Goal: Task Accomplishment & Management: Manage account settings

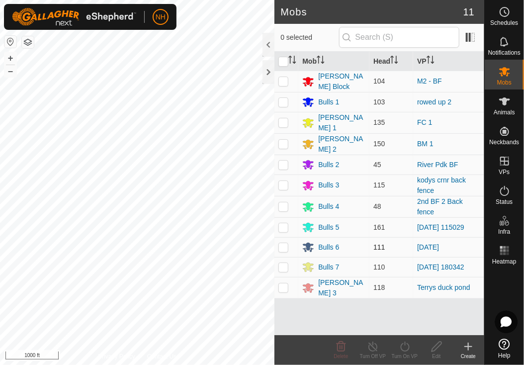
click at [285, 243] on p-checkbox at bounding box center [283, 247] width 10 height 8
checkbox input "true"
click at [406, 345] on icon at bounding box center [405, 347] width 12 height 12
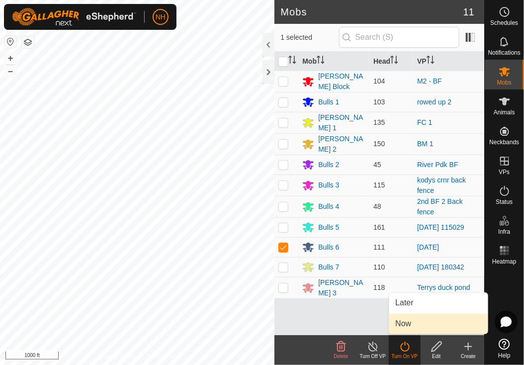
click at [406, 322] on link "Now" at bounding box center [438, 324] width 98 height 20
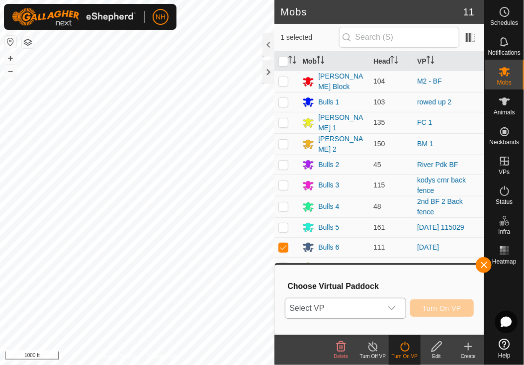
click at [365, 301] on span "Select VP" at bounding box center [333, 308] width 96 height 20
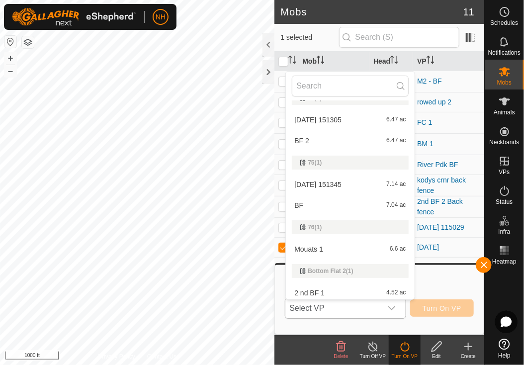
scroll to position [448, 0]
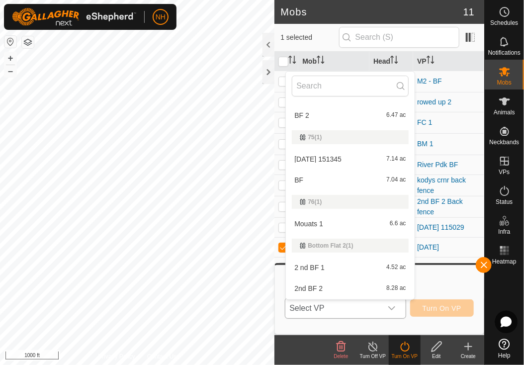
click at [327, 222] on li "Mouats 1 6.6 ac" at bounding box center [350, 224] width 128 height 20
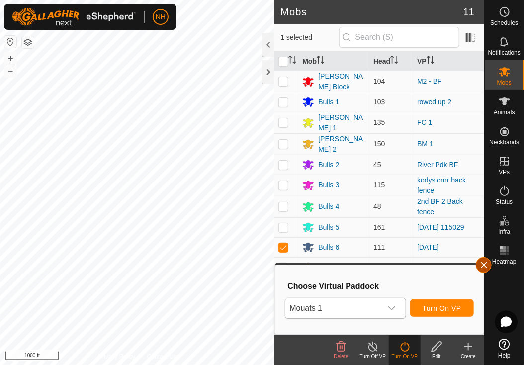
click at [479, 263] on button "button" at bounding box center [484, 265] width 16 height 16
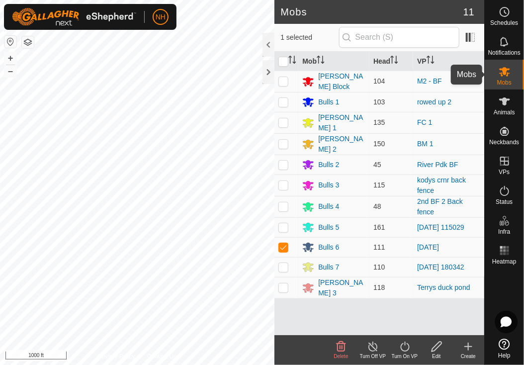
click at [505, 80] on span "Mobs" at bounding box center [504, 83] width 14 height 6
click at [402, 344] on icon at bounding box center [405, 347] width 12 height 12
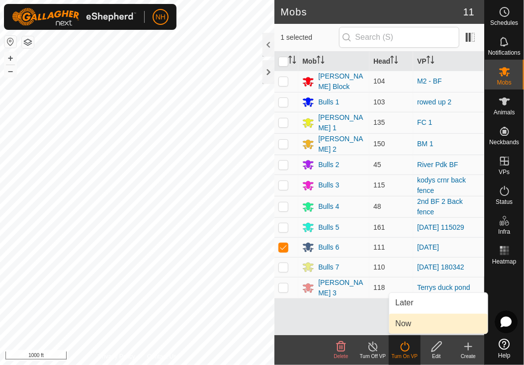
click at [404, 327] on link "Now" at bounding box center [438, 324] width 98 height 20
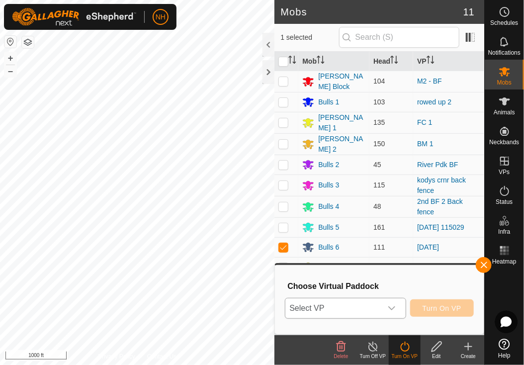
click at [357, 304] on span "Select VP" at bounding box center [333, 308] width 96 height 20
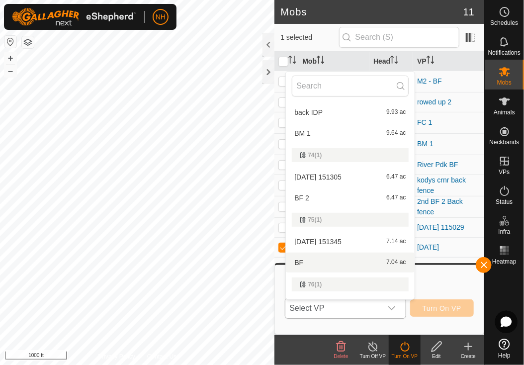
scroll to position [464, 0]
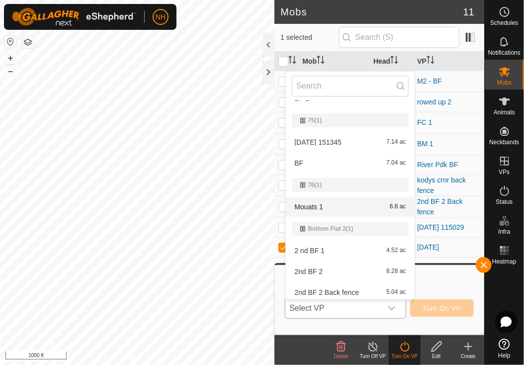
click at [307, 206] on li "Mouats 1 6.6 ac" at bounding box center [350, 207] width 128 height 20
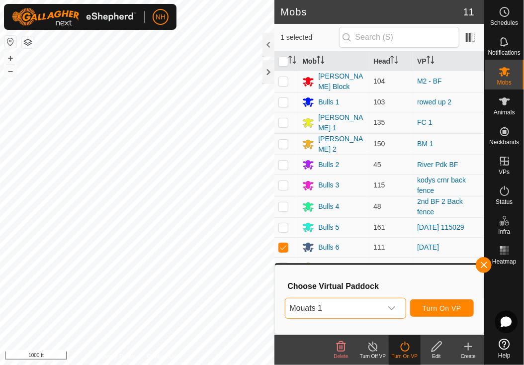
click at [324, 311] on span "Mouats 1" at bounding box center [333, 308] width 96 height 20
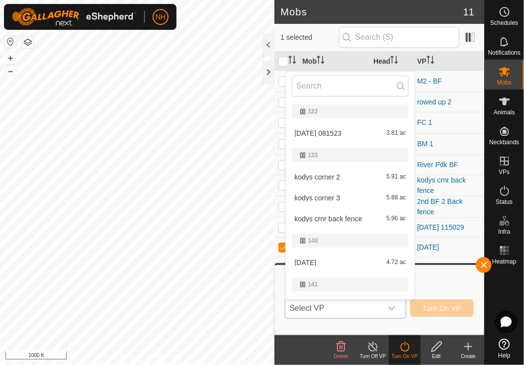
scroll to position [382, 0]
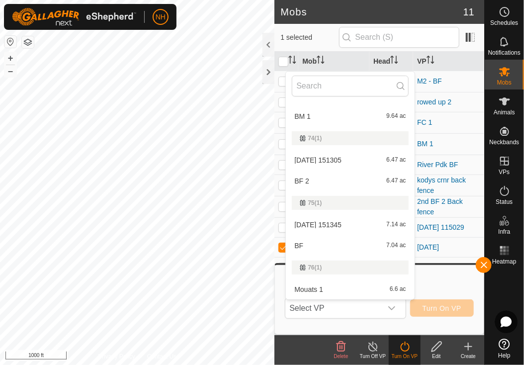
click at [298, 249] on li "BF 7.04 ac" at bounding box center [350, 246] width 128 height 20
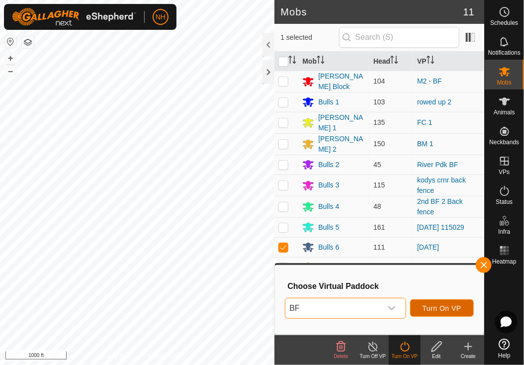
click at [426, 311] on span "Turn On VP" at bounding box center [442, 308] width 39 height 8
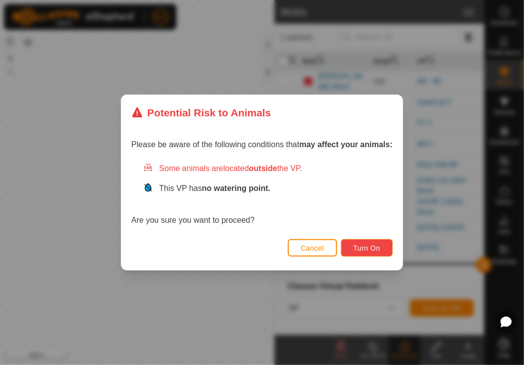
click at [363, 249] on span "Turn On" at bounding box center [367, 248] width 27 height 8
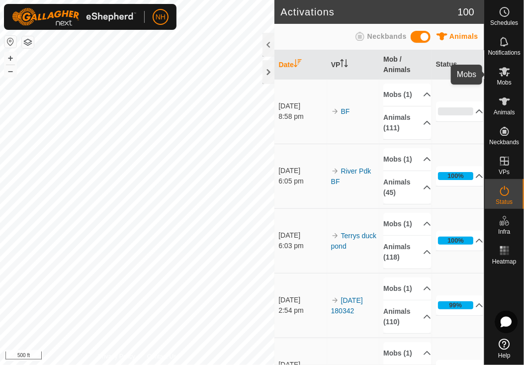
click at [504, 74] on icon at bounding box center [504, 71] width 11 height 9
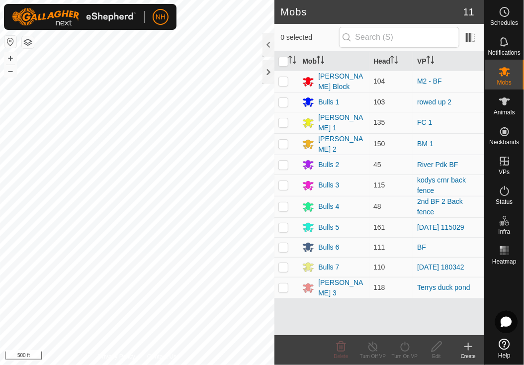
click at [284, 100] on p-checkbox at bounding box center [283, 102] width 10 height 8
checkbox input "true"
click at [404, 349] on icon at bounding box center [405, 347] width 12 height 12
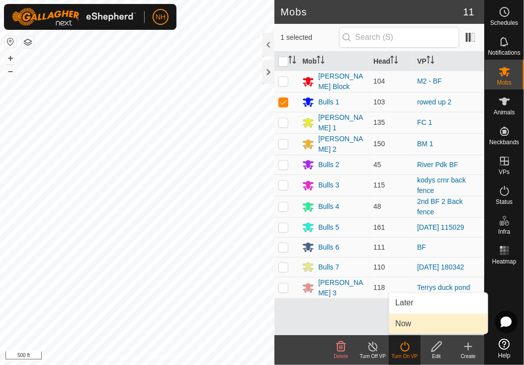
click at [405, 325] on link "Now" at bounding box center [438, 324] width 98 height 20
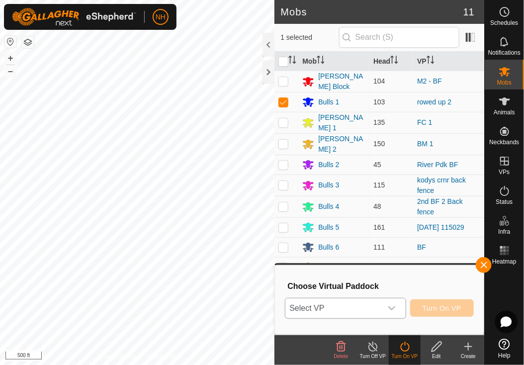
click at [333, 308] on span "Select VP" at bounding box center [333, 308] width 96 height 20
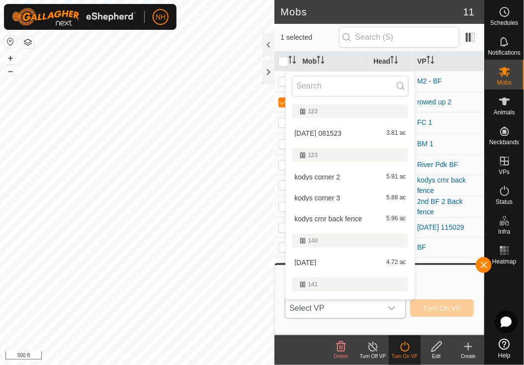
scroll to position [17, 0]
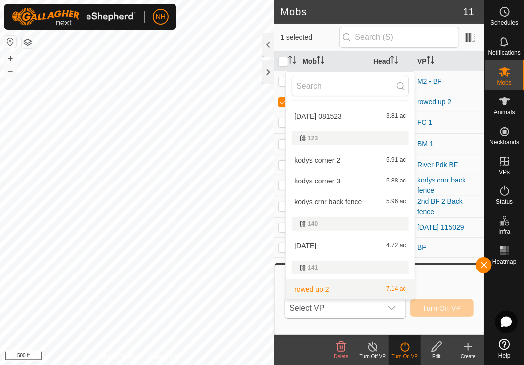
click at [326, 287] on li "rowed up 2 7.14 ac" at bounding box center [350, 289] width 128 height 20
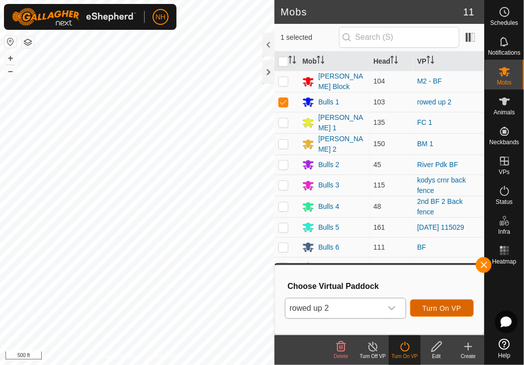
click at [422, 311] on button "Turn On VP" at bounding box center [442, 307] width 64 height 17
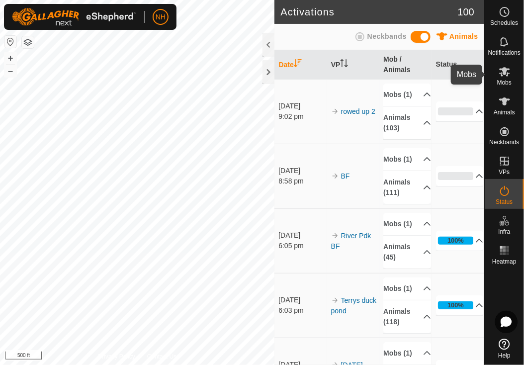
click at [500, 73] on icon at bounding box center [504, 71] width 11 height 9
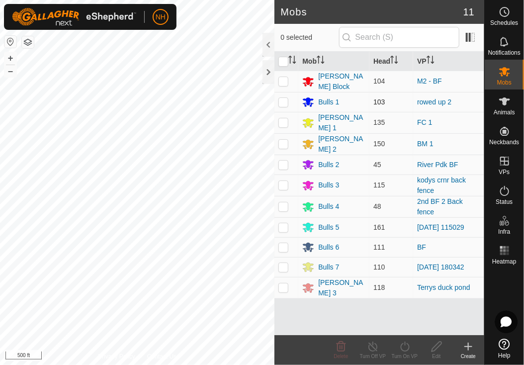
click at [280, 102] on p-checkbox at bounding box center [283, 102] width 10 height 8
checkbox input "true"
click at [405, 348] on icon at bounding box center [405, 347] width 12 height 12
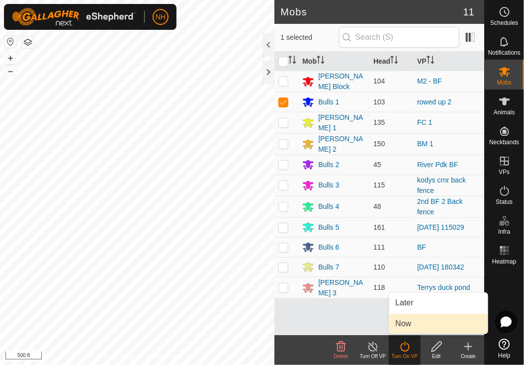
click at [401, 322] on link "Now" at bounding box center [438, 324] width 98 height 20
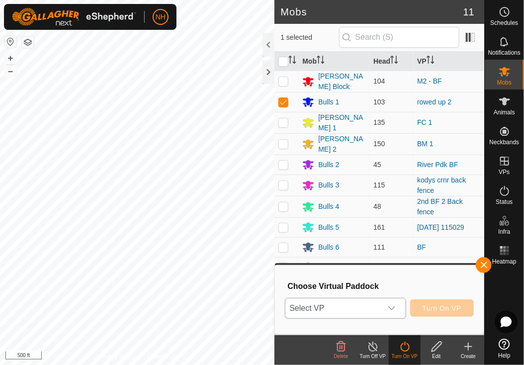
click at [351, 305] on span "Select VP" at bounding box center [333, 308] width 96 height 20
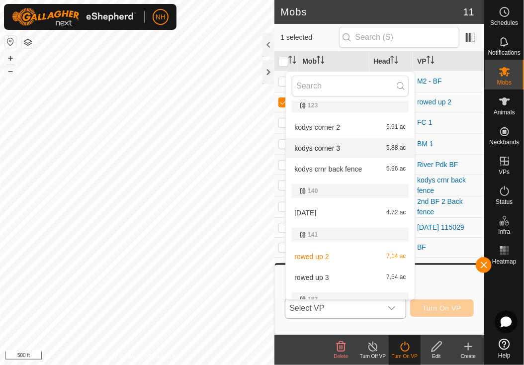
scroll to position [67, 0]
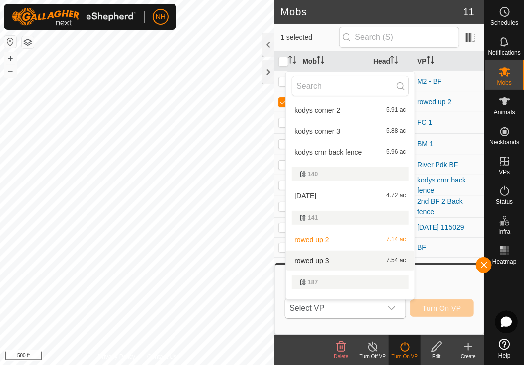
click at [318, 259] on li "rowed up 3 7.54 ac" at bounding box center [350, 261] width 128 height 20
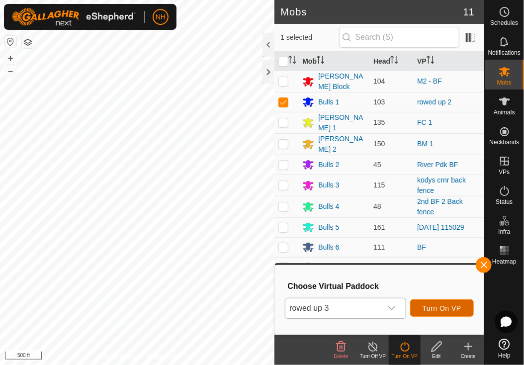
click at [448, 309] on span "Turn On VP" at bounding box center [442, 308] width 39 height 8
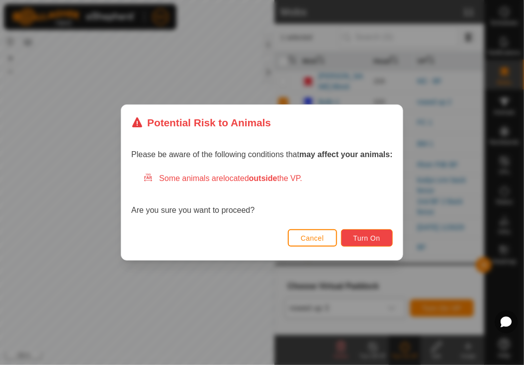
click at [366, 235] on span "Turn On" at bounding box center [367, 238] width 27 height 8
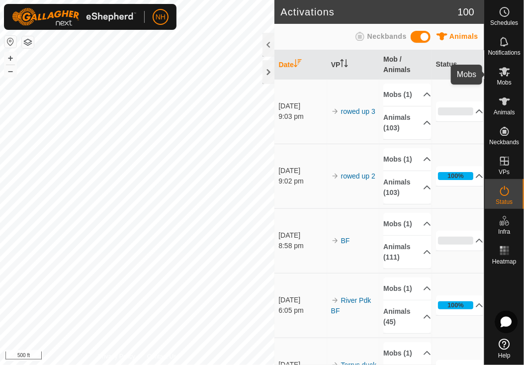
click at [503, 76] on icon at bounding box center [505, 72] width 12 height 12
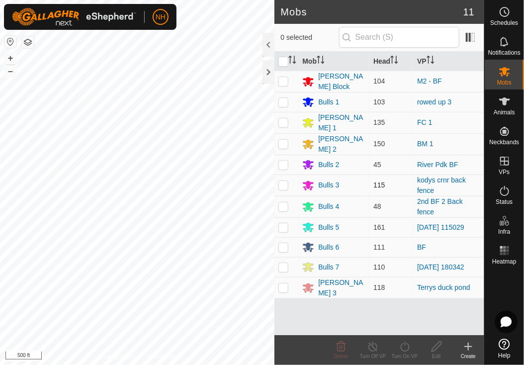
click at [283, 181] on p-checkbox at bounding box center [283, 185] width 10 height 8
checkbox input "true"
click at [405, 349] on icon at bounding box center [405, 347] width 12 height 12
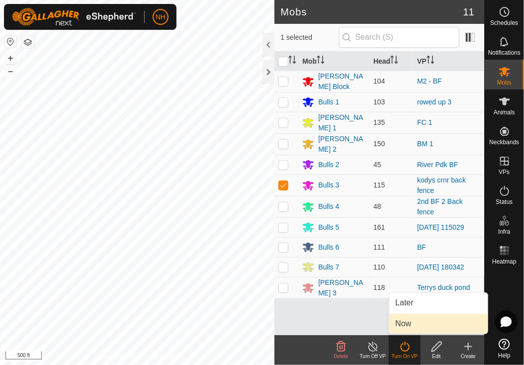
click at [404, 321] on link "Now" at bounding box center [438, 324] width 98 height 20
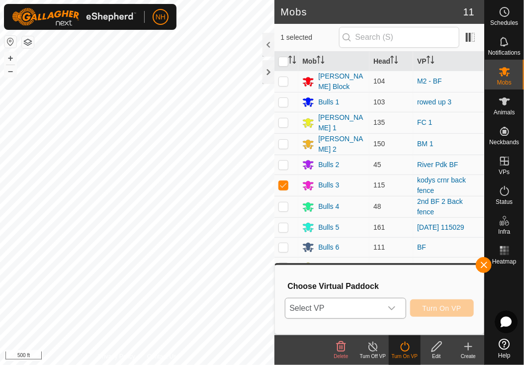
click at [368, 309] on span "Select VP" at bounding box center [333, 308] width 96 height 20
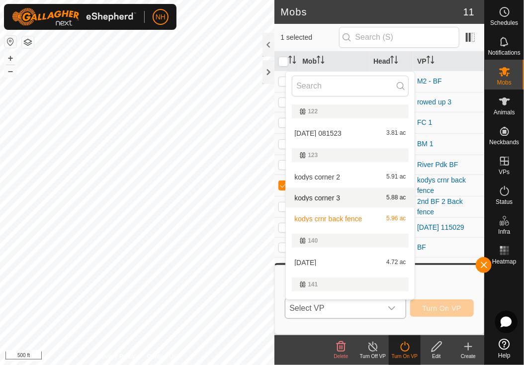
click at [329, 200] on li "kodys corner 3 5.88 ac" at bounding box center [350, 198] width 128 height 20
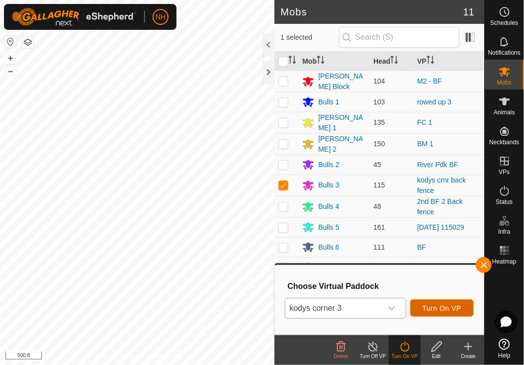
click at [422, 308] on button "Turn On VP" at bounding box center [442, 307] width 64 height 17
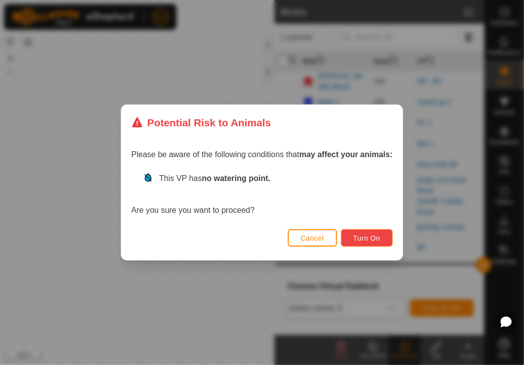
click at [374, 241] on span "Turn On" at bounding box center [367, 238] width 27 height 8
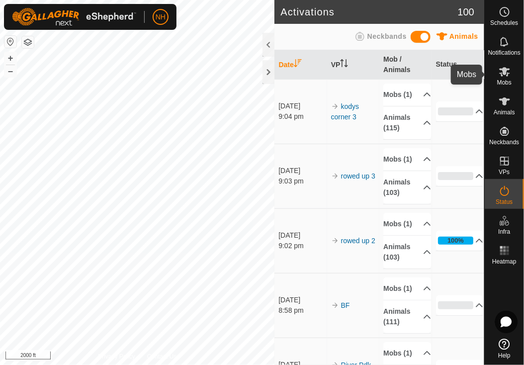
click at [503, 73] on icon at bounding box center [504, 71] width 11 height 9
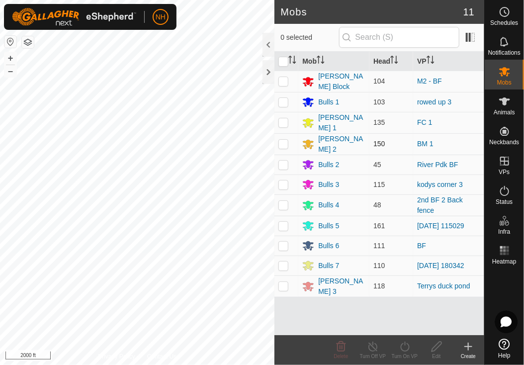
click at [282, 142] on p-checkbox at bounding box center [283, 144] width 10 height 8
checkbox input "true"
click at [404, 347] on icon at bounding box center [405, 347] width 12 height 12
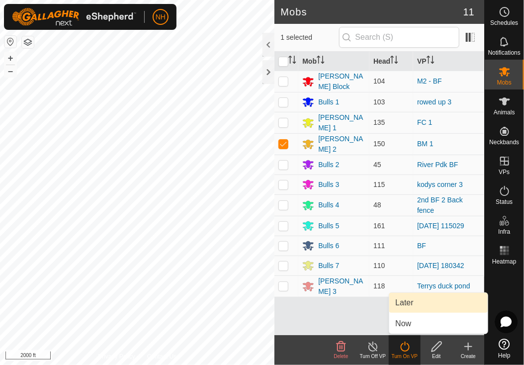
click at [404, 300] on link "Later" at bounding box center [438, 303] width 98 height 20
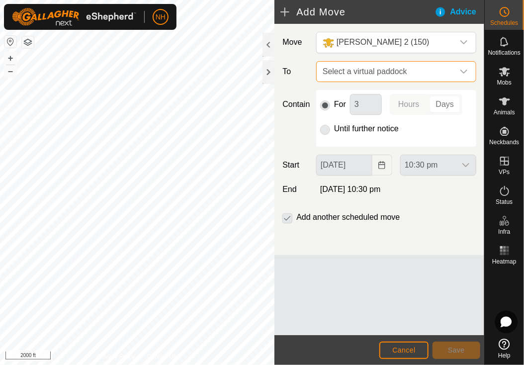
click at [360, 71] on span "Select a virtual paddock" at bounding box center [386, 72] width 135 height 20
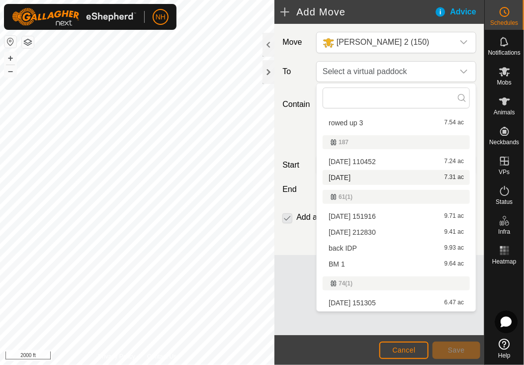
scroll to position [249, 0]
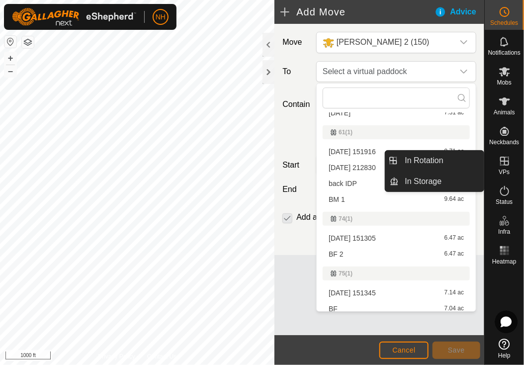
click at [503, 159] on icon at bounding box center [505, 161] width 12 height 12
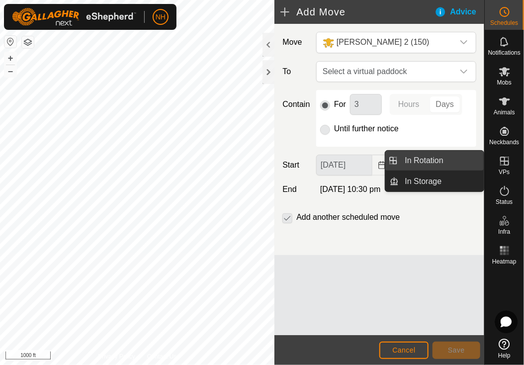
click at [423, 158] on link "In Rotation" at bounding box center [441, 161] width 85 height 20
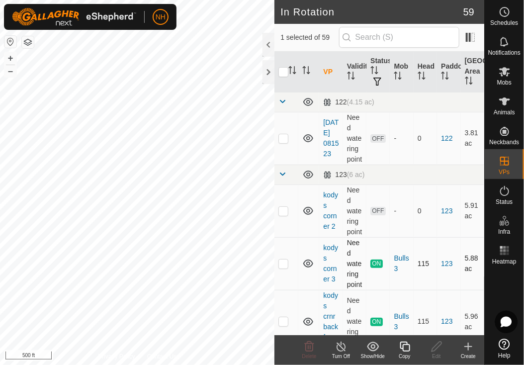
checkbox input "false"
click at [469, 351] on icon at bounding box center [468, 347] width 12 height 12
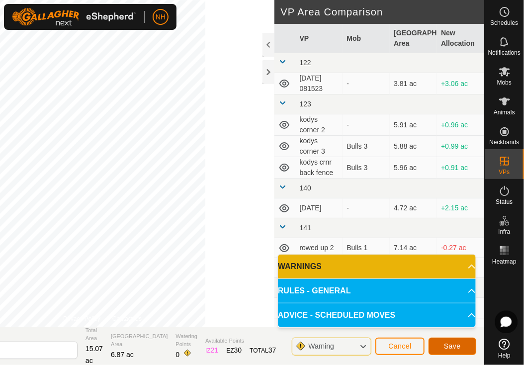
click at [448, 347] on span "Save" at bounding box center [452, 346] width 17 height 8
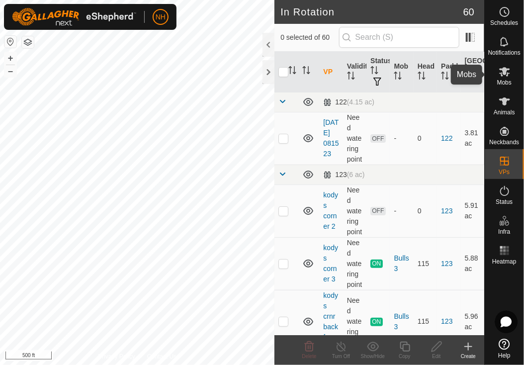
click at [509, 74] on icon at bounding box center [505, 72] width 12 height 12
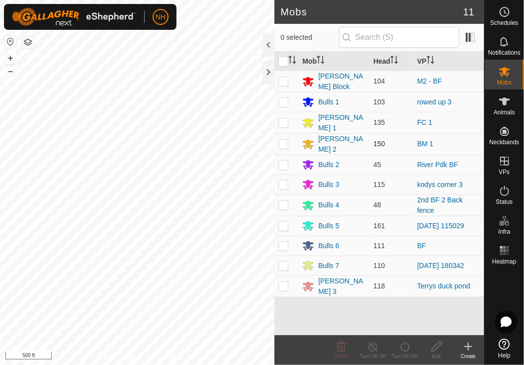
click at [283, 140] on p-checkbox at bounding box center [283, 144] width 10 height 8
checkbox input "true"
click at [403, 347] on icon at bounding box center [405, 347] width 12 height 12
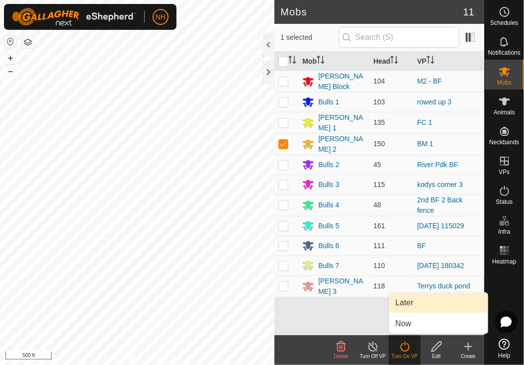
click at [411, 301] on link "Later" at bounding box center [438, 303] width 98 height 20
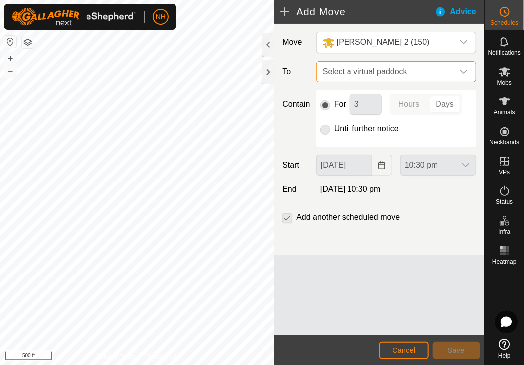
click at [356, 71] on span "Select a virtual paddock" at bounding box center [386, 72] width 135 height 20
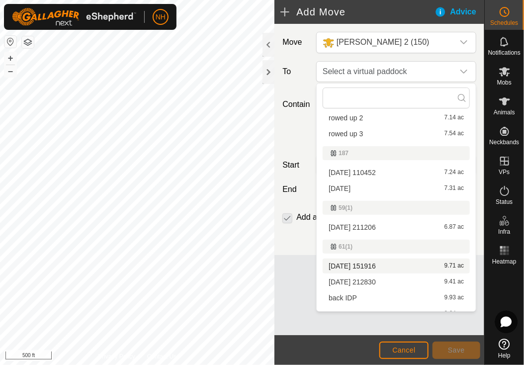
scroll to position [149, 0]
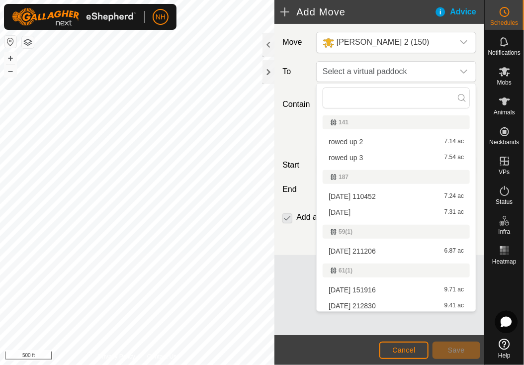
click at [348, 248] on li "[DATE] 211206 6.87 ac" at bounding box center [396, 251] width 147 height 15
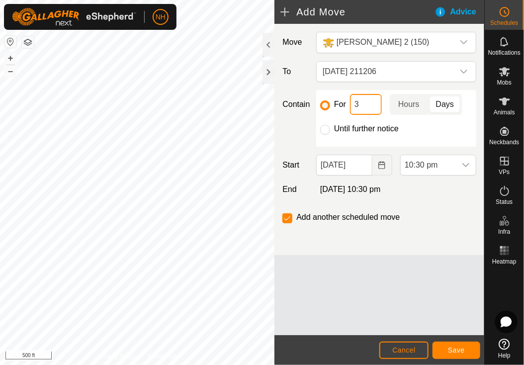
click at [361, 104] on input "3" at bounding box center [366, 104] width 32 height 21
type input "11"
click at [327, 129] on input "Until further notice" at bounding box center [325, 130] width 10 height 10
radio input "true"
checkbox input "false"
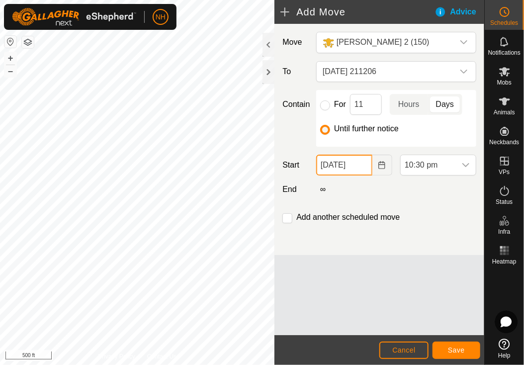
click at [363, 163] on input "[DATE]" at bounding box center [344, 165] width 56 height 21
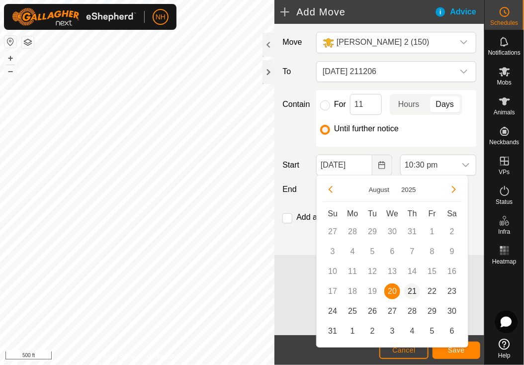
click at [414, 293] on span "21" at bounding box center [412, 291] width 16 height 16
type input "[DATE]"
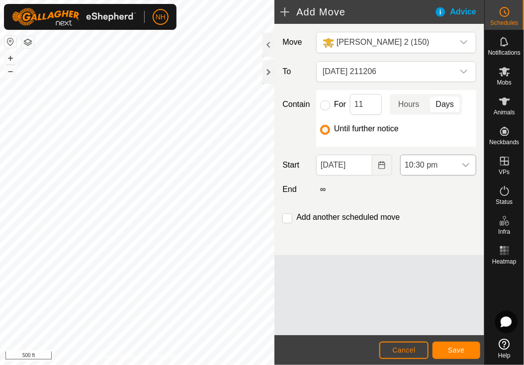
click at [448, 166] on span "10:30 pm" at bounding box center [428, 165] width 55 height 20
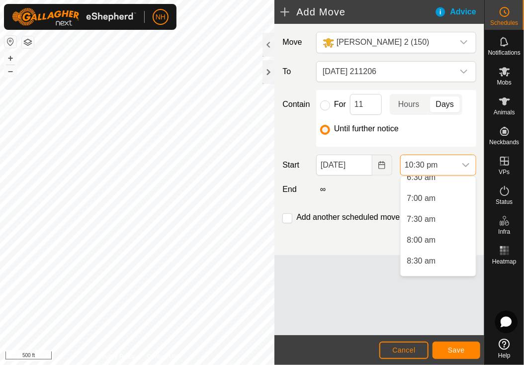
scroll to position [298, 0]
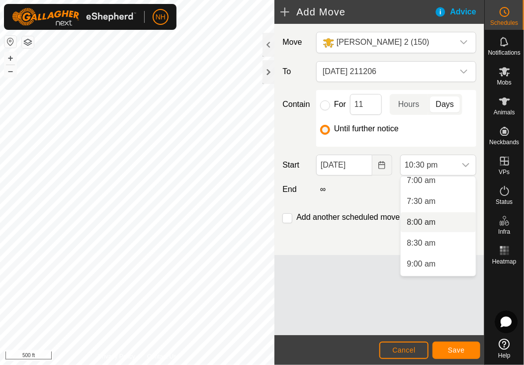
click at [420, 224] on li "8:00 am" at bounding box center [438, 222] width 75 height 20
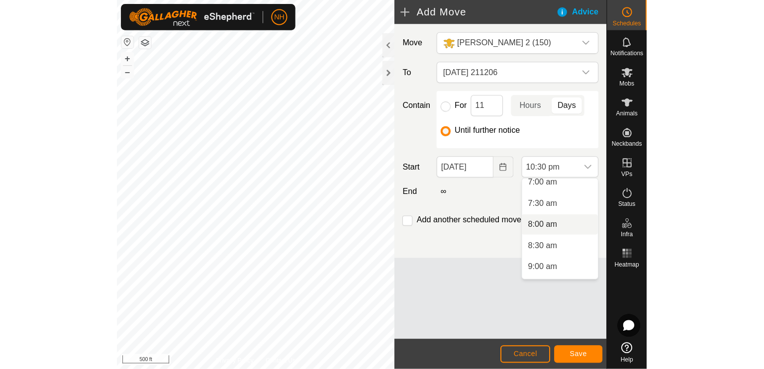
scroll to position [0, 0]
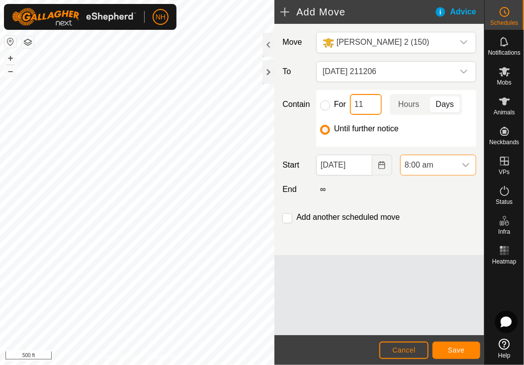
click at [369, 103] on input "11" at bounding box center [366, 104] width 32 height 21
click at [325, 127] on input "Until further notice" at bounding box center [325, 130] width 10 height 10
click at [328, 103] on input "For" at bounding box center [325, 105] width 10 height 10
radio input "true"
checkbox input "true"
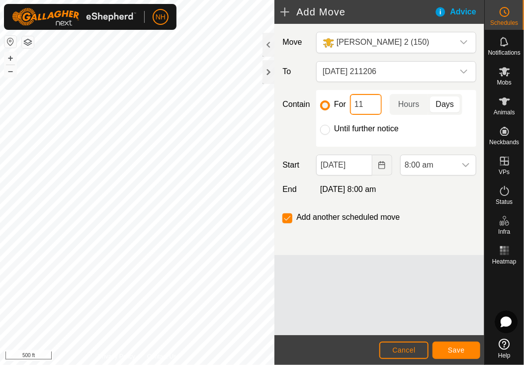
click at [371, 104] on input "11" at bounding box center [366, 104] width 32 height 21
type input "1"
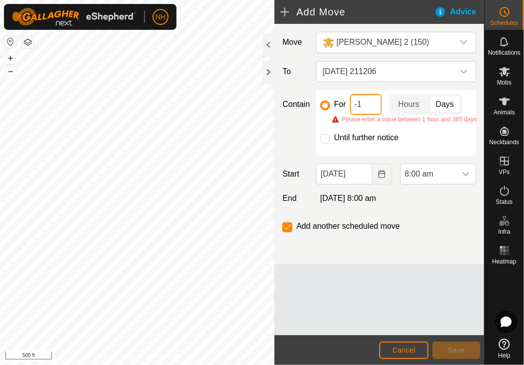
click at [364, 100] on input "-1" at bounding box center [366, 104] width 32 height 21
type input "-"
click at [326, 136] on input "Until further notice" at bounding box center [325, 139] width 10 height 10
radio input "true"
checkbox input "false"
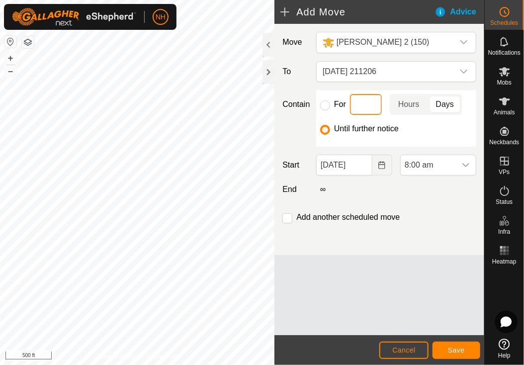
click at [367, 104] on input at bounding box center [366, 104] width 32 height 21
type input "1"
click at [418, 123] on div "Until further notice" at bounding box center [396, 129] width 152 height 12
click at [364, 104] on input "1" at bounding box center [366, 104] width 32 height 21
click at [437, 105] on p-togglebutton "Days" at bounding box center [445, 104] width 34 height 21
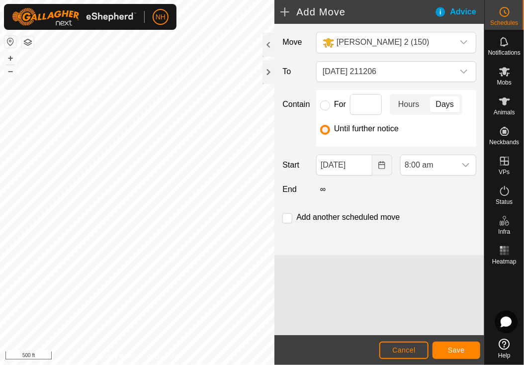
click at [404, 104] on p-togglebutton "Hours" at bounding box center [409, 104] width 38 height 21
click at [358, 106] on input at bounding box center [366, 104] width 32 height 21
click at [326, 130] on input "Until further notice" at bounding box center [325, 130] width 10 height 10
click at [460, 349] on span "Save" at bounding box center [456, 350] width 17 height 8
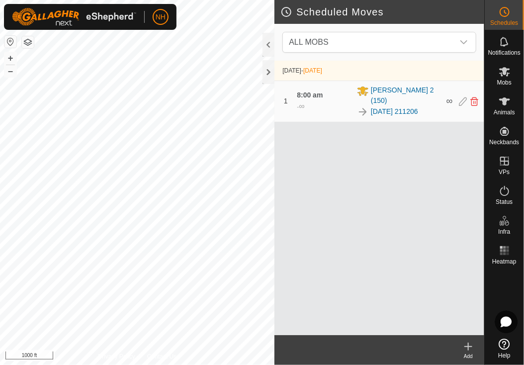
click at [316, 245] on div "Scheduled Moves ALL MOBS [DATE] - [DATE] 1 8:00 am - ∞ [PERSON_NAME] [PHONE_NUM…" at bounding box center [242, 182] width 484 height 365
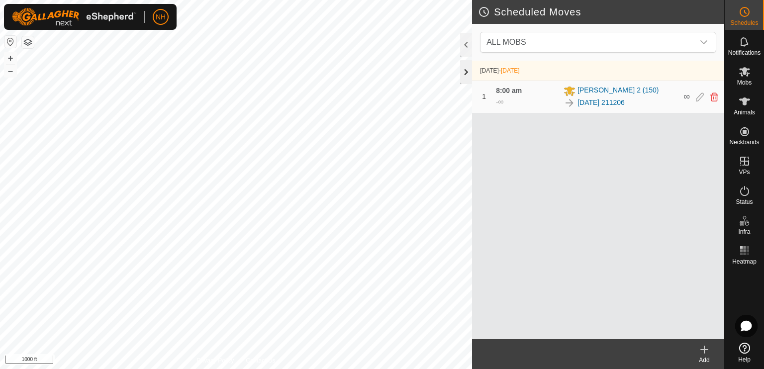
click at [466, 71] on div at bounding box center [466, 72] width 12 height 24
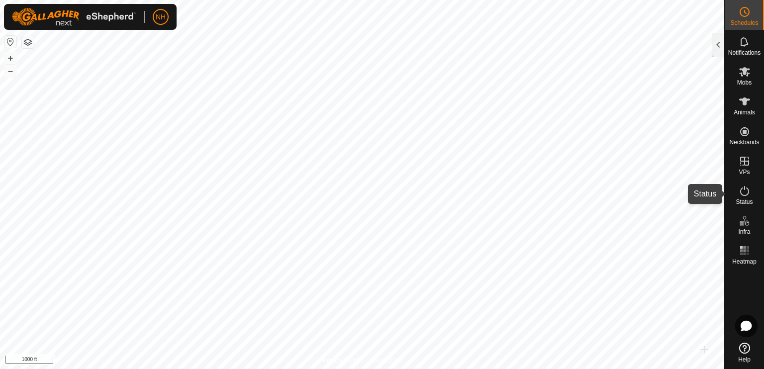
click at [524, 190] on icon at bounding box center [744, 191] width 12 height 12
click at [524, 186] on icon at bounding box center [744, 191] width 12 height 12
